Goal: Communication & Community: Answer question/provide support

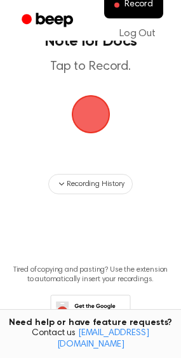
scroll to position [38, 0]
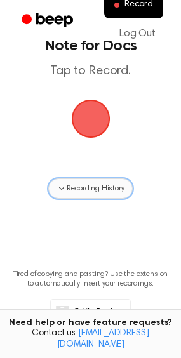
click at [107, 194] on span "Recording History" at bounding box center [95, 188] width 57 height 11
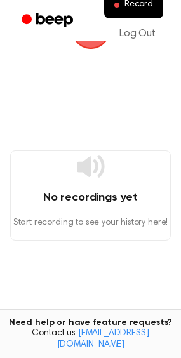
scroll to position [101, 0]
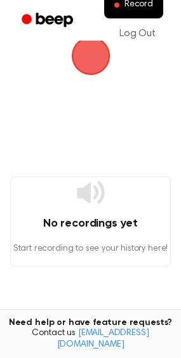
click at [90, 77] on span "button" at bounding box center [90, 55] width 43 height 43
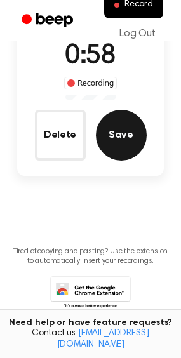
click at [131, 161] on button "Save" at bounding box center [121, 135] width 51 height 51
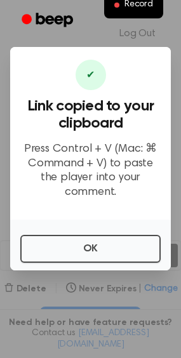
scroll to position [15, 0]
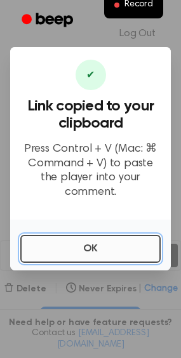
click at [99, 261] on button "OK" at bounding box center [90, 249] width 140 height 28
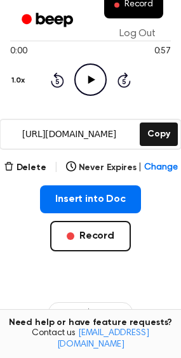
scroll to position [178, 0]
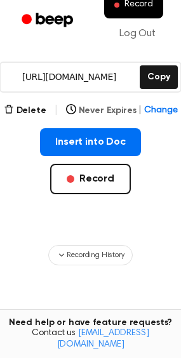
click at [163, 117] on span "Change" at bounding box center [160, 110] width 33 height 13
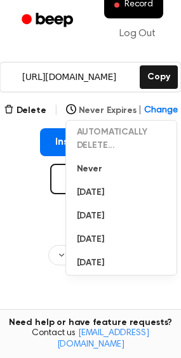
click at [163, 117] on span "Change" at bounding box center [160, 110] width 33 height 13
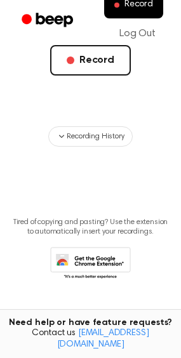
scroll to position [337, 0]
click at [92, 37] on button "Insert into Doc" at bounding box center [90, 24] width 101 height 28
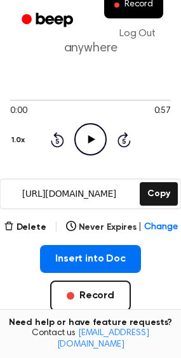
scroll to position [0, 0]
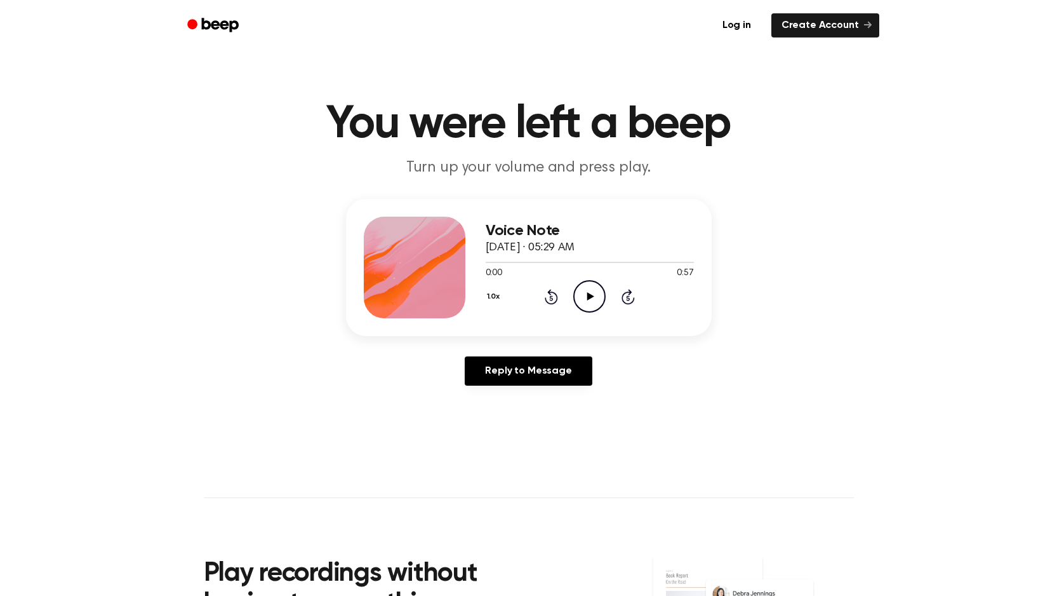
click at [594, 300] on icon at bounding box center [590, 296] width 7 height 8
click at [587, 385] on link "Reply to Message" at bounding box center [528, 370] width 127 height 29
click at [606, 312] on icon "Play Audio" at bounding box center [589, 296] width 32 height 32
